Goal: Task Accomplishment & Management: Manage account settings

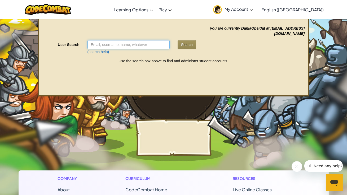
click at [118, 47] on input "User Search" at bounding box center [128, 44] width 82 height 9
type input "max.g99"
click at [185, 44] on button "Search" at bounding box center [186, 44] width 19 height 9
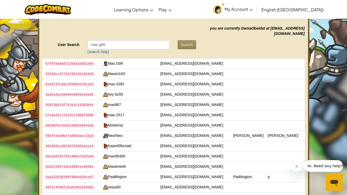
click at [142, 62] on td "Max.G99" at bounding box center [129, 64] width 57 height 10
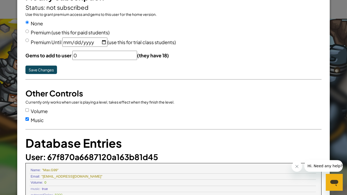
scroll to position [140, 0]
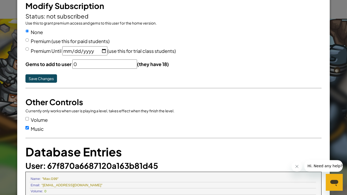
click at [30, 47] on div "Premium Until [DATE] (use this for trial class students)" at bounding box center [172, 50] width 295 height 9
click at [28, 47] on input "Premium Until [DATE] (use this for trial class students)" at bounding box center [26, 48] width 3 height 3
radio input "true"
click at [41, 76] on button "Save Changes" at bounding box center [41, 78] width 32 height 8
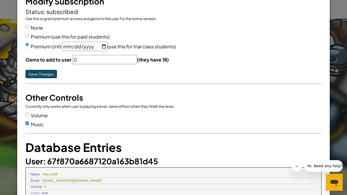
scroll to position [136, 0]
